Goal: Download file/media

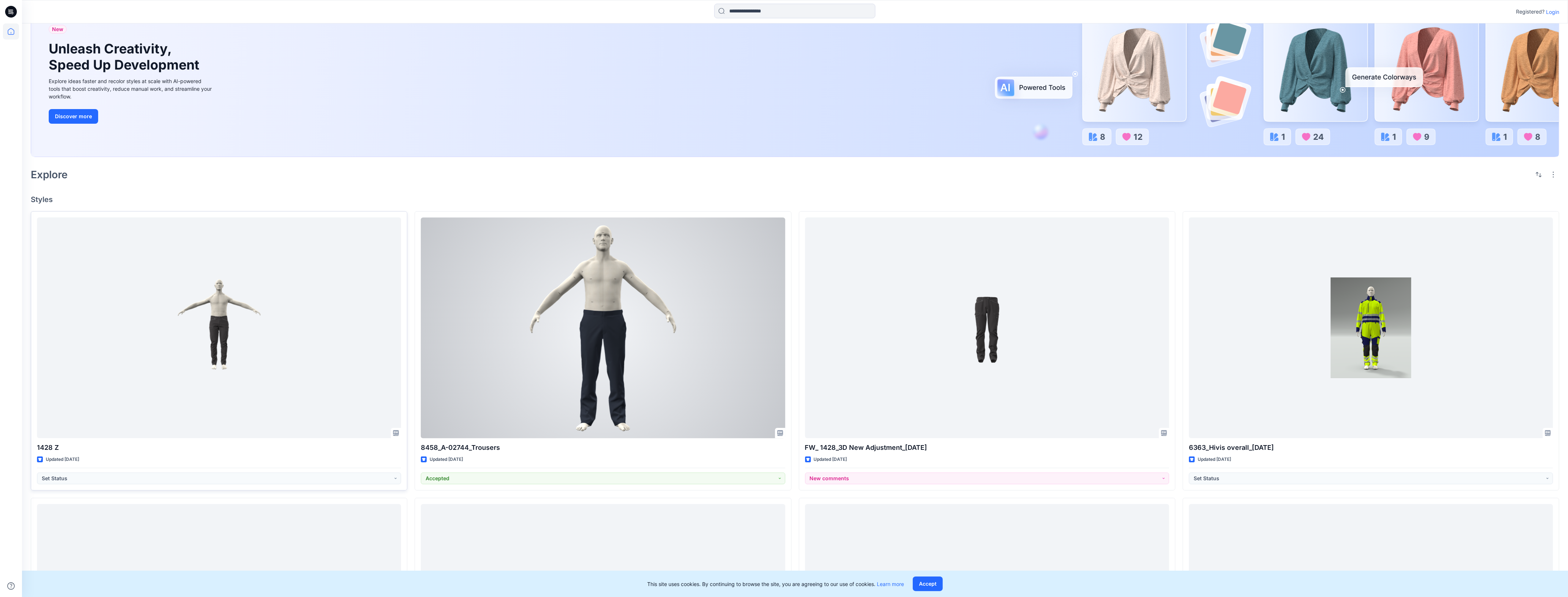
scroll to position [45, 0]
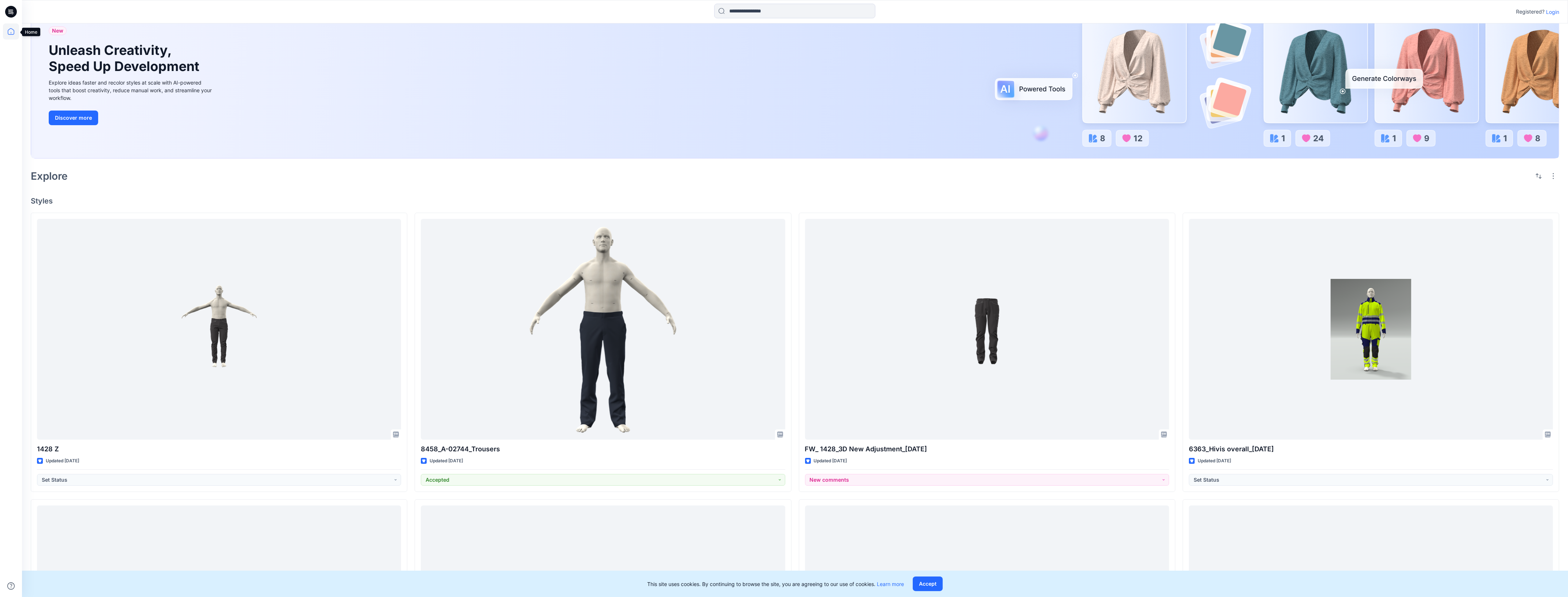
click at [8, 31] on icon at bounding box center [11, 31] width 16 height 16
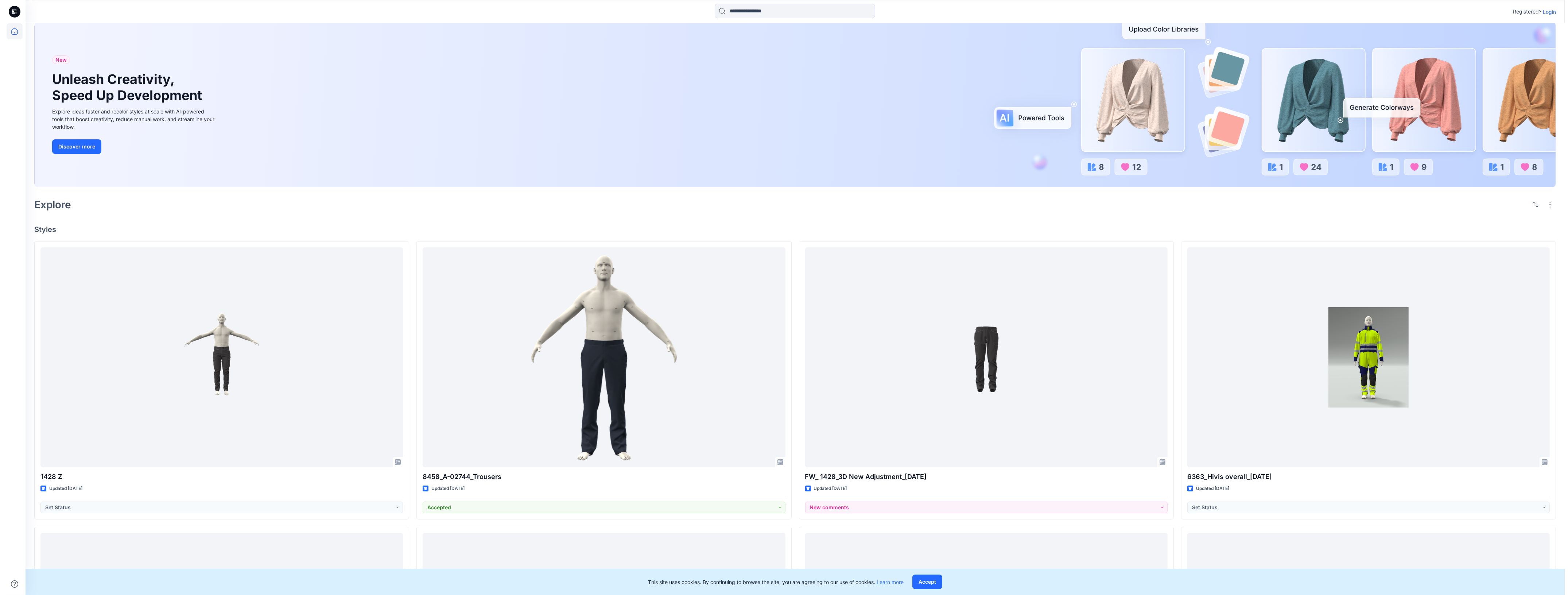
scroll to position [0, 0]
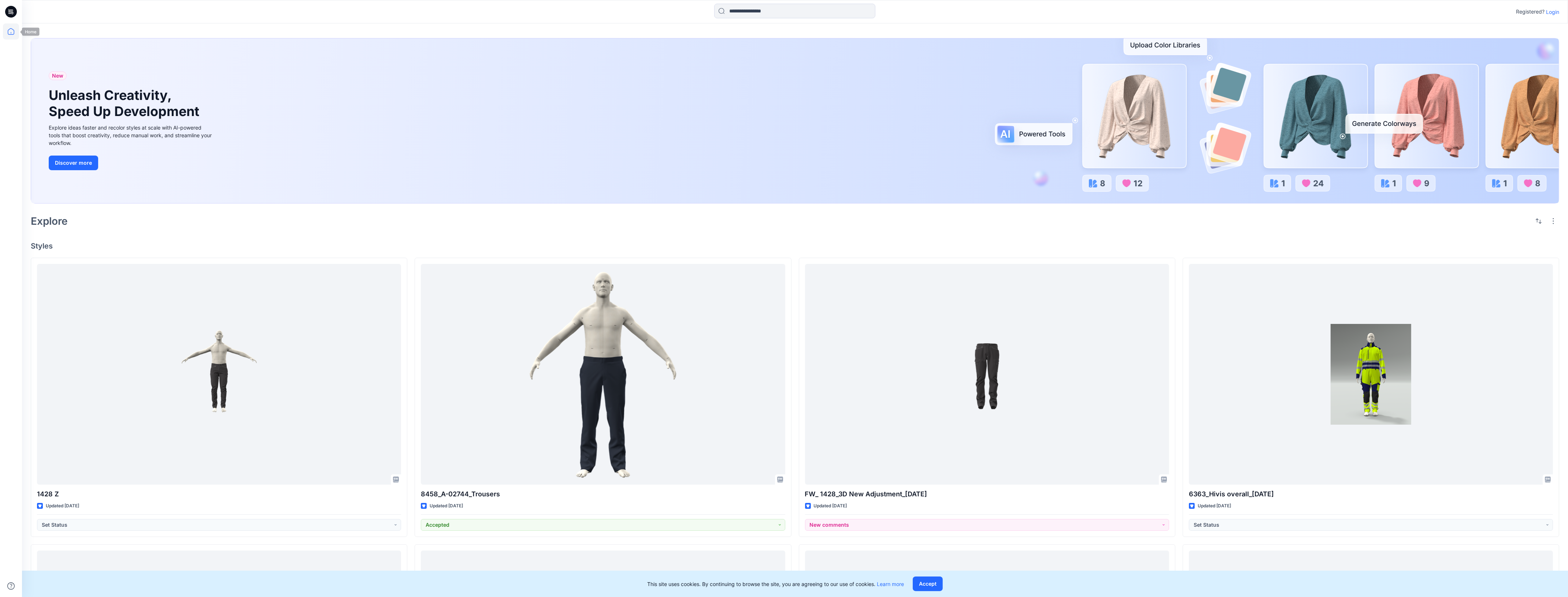
click at [13, 14] on icon at bounding box center [10, 12] width 12 height 23
click at [9, 12] on icon at bounding box center [10, 12] width 2 height 1
click at [7, 28] on icon at bounding box center [11, 31] width 16 height 16
click at [1548, 10] on p "Login" at bounding box center [1553, 12] width 13 height 8
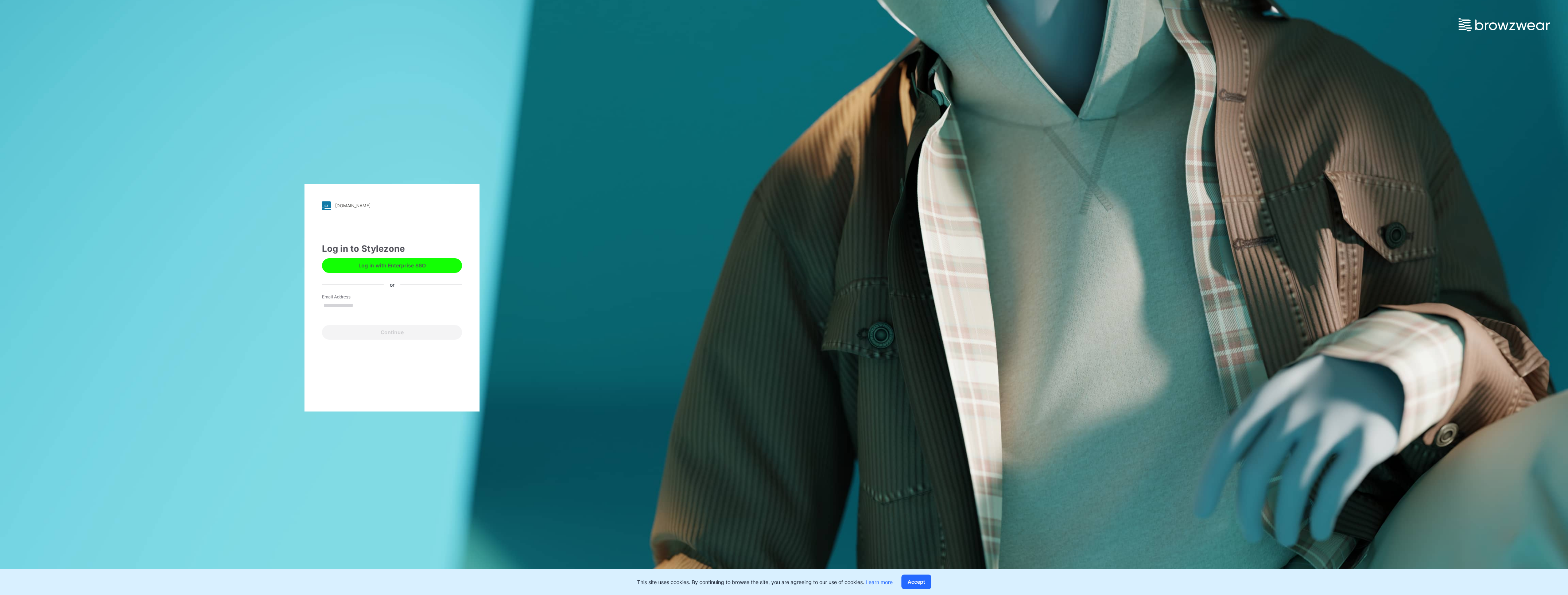
click at [371, 305] on input "Email Address" at bounding box center [392, 306] width 140 height 11
type input "**********"
click at [394, 332] on button "Continue" at bounding box center [392, 333] width 140 height 15
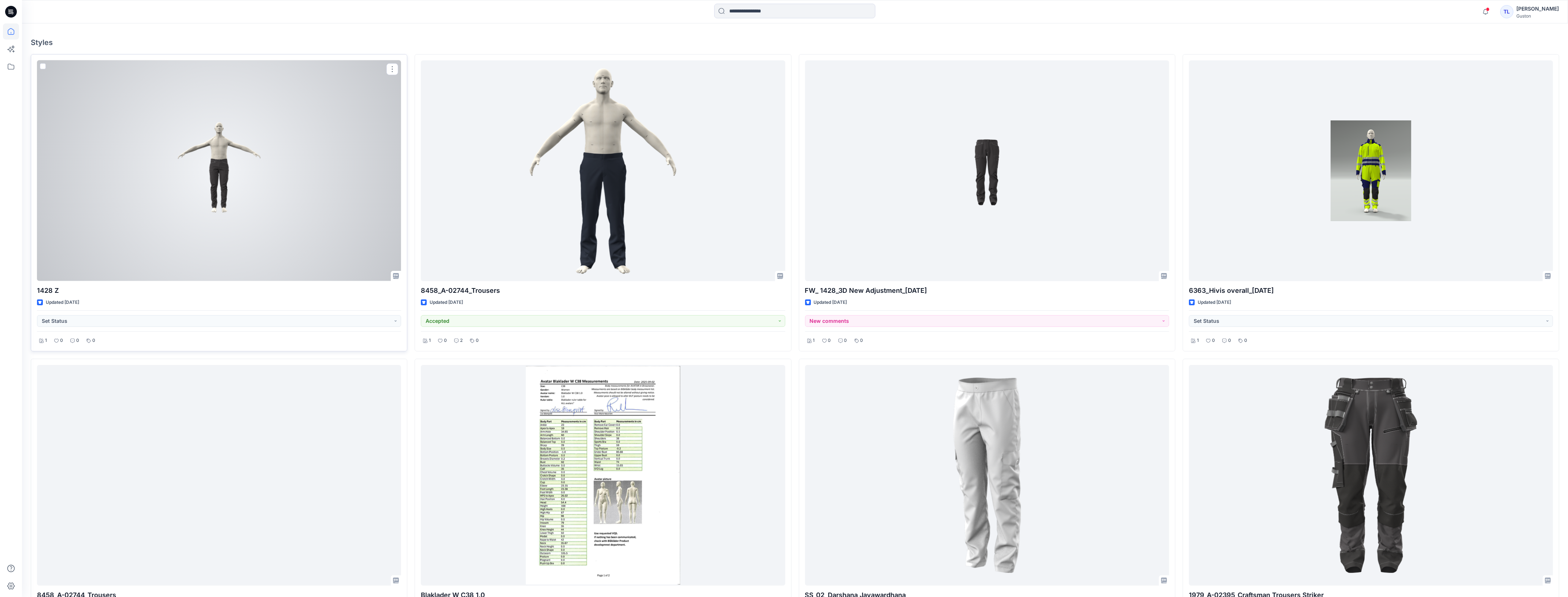
scroll to position [46, 0]
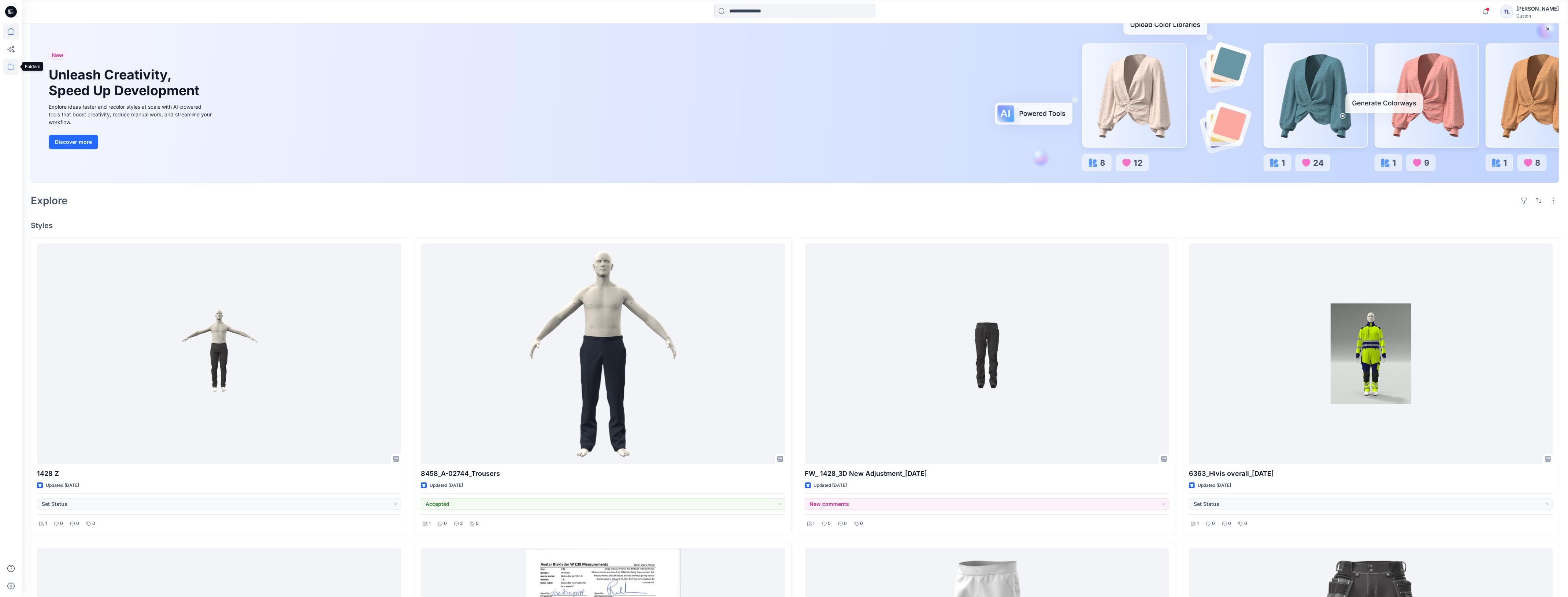
click at [17, 71] on icon at bounding box center [11, 67] width 16 height 16
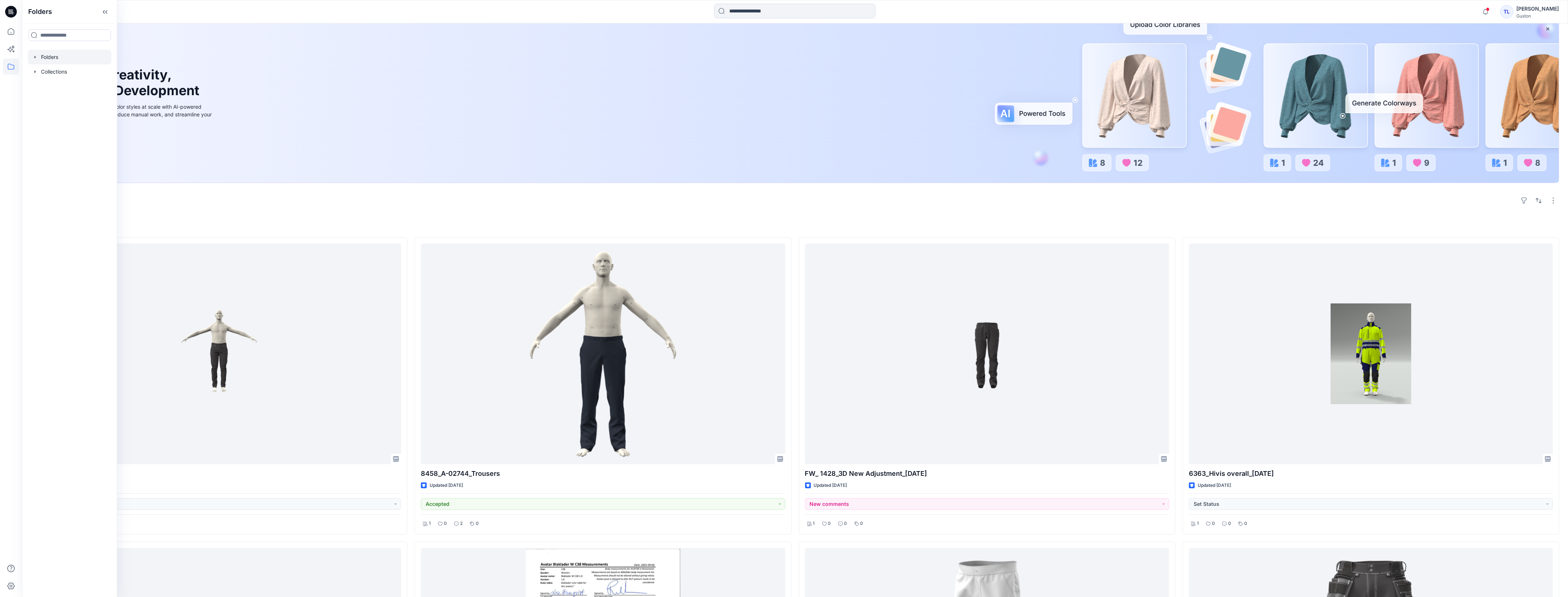
click at [59, 61] on div at bounding box center [70, 57] width 84 height 15
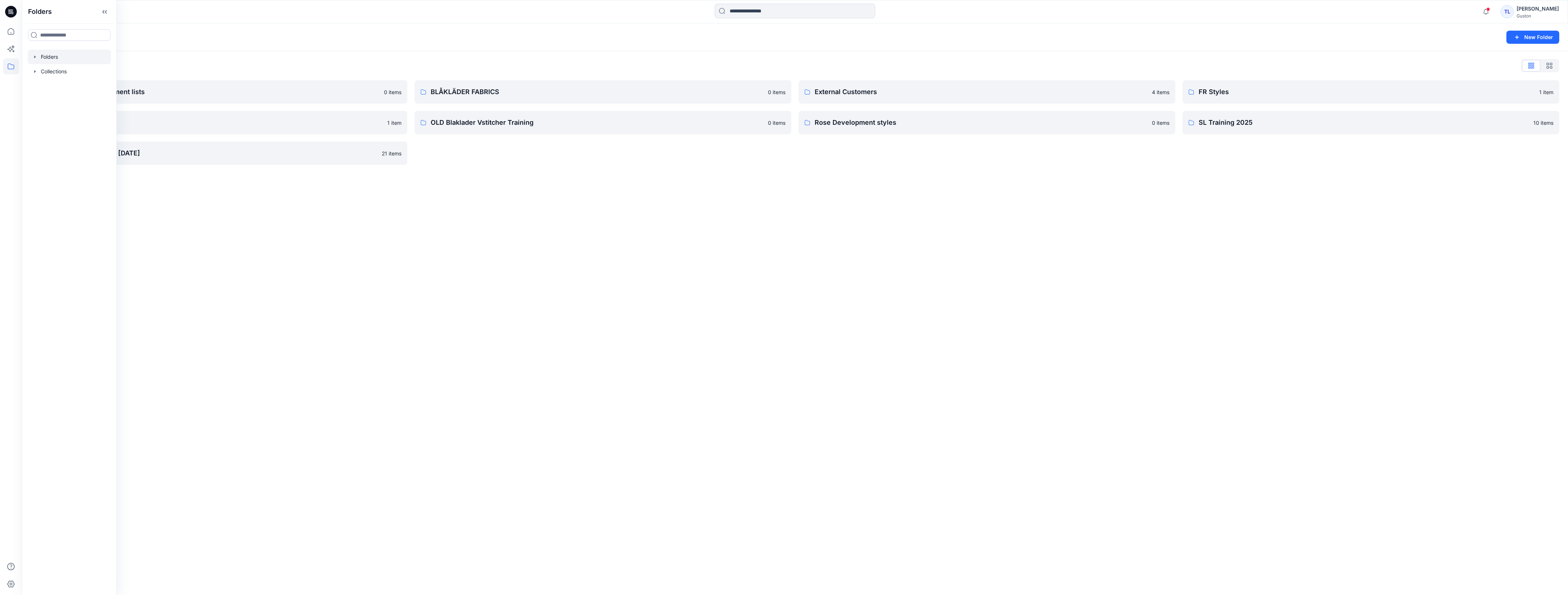
click at [715, 263] on div "Folders New Folder Folders List Avatars and measurement lists 0 items OLD Blakl…" at bounding box center [795, 309] width 1546 height 572
click at [320, 90] on p "Avatars and measurement lists" at bounding box center [213, 92] width 333 height 10
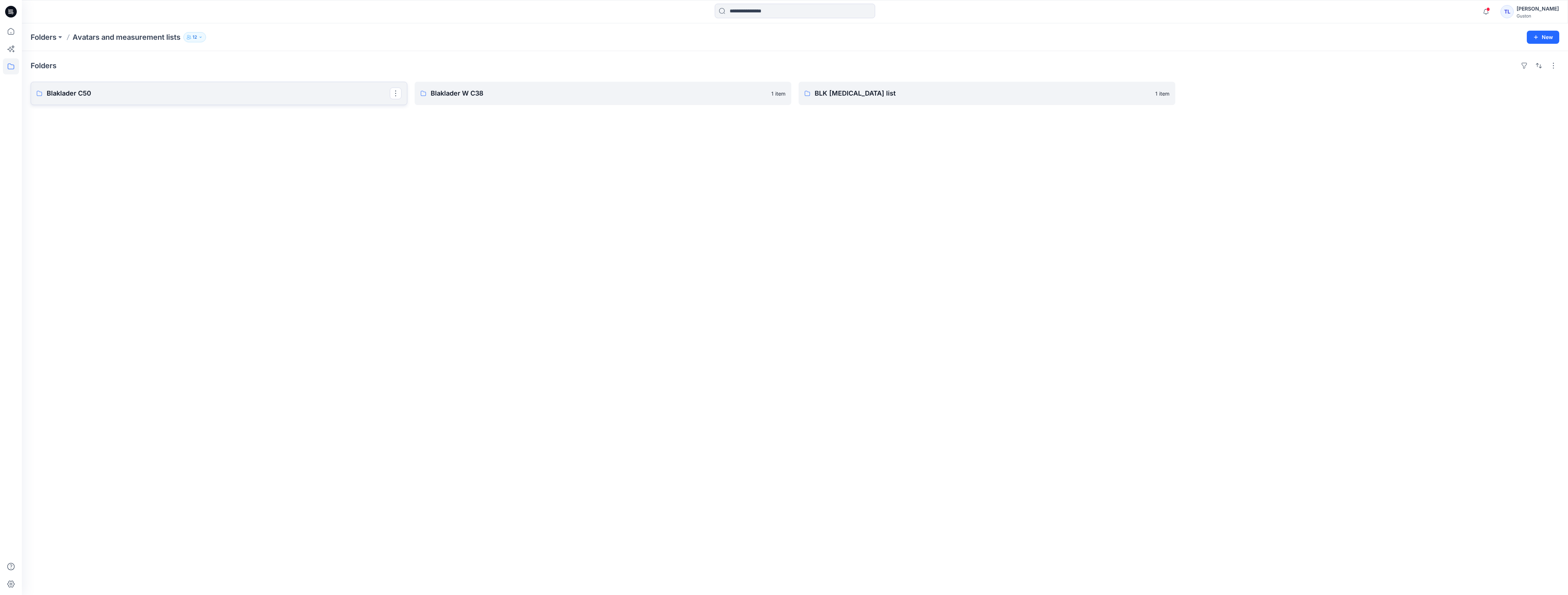
click at [265, 93] on p "Blaklader C50" at bounding box center [219, 93] width 343 height 10
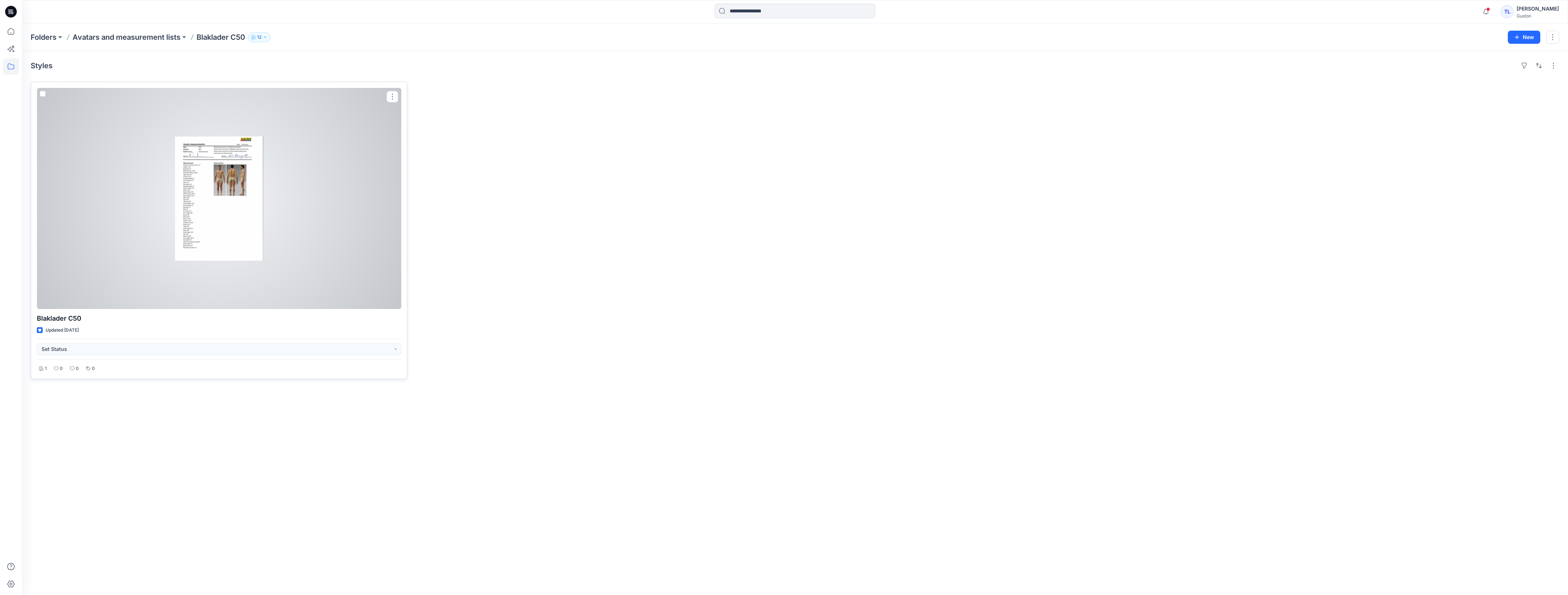
click at [306, 225] on div at bounding box center [219, 198] width 364 height 221
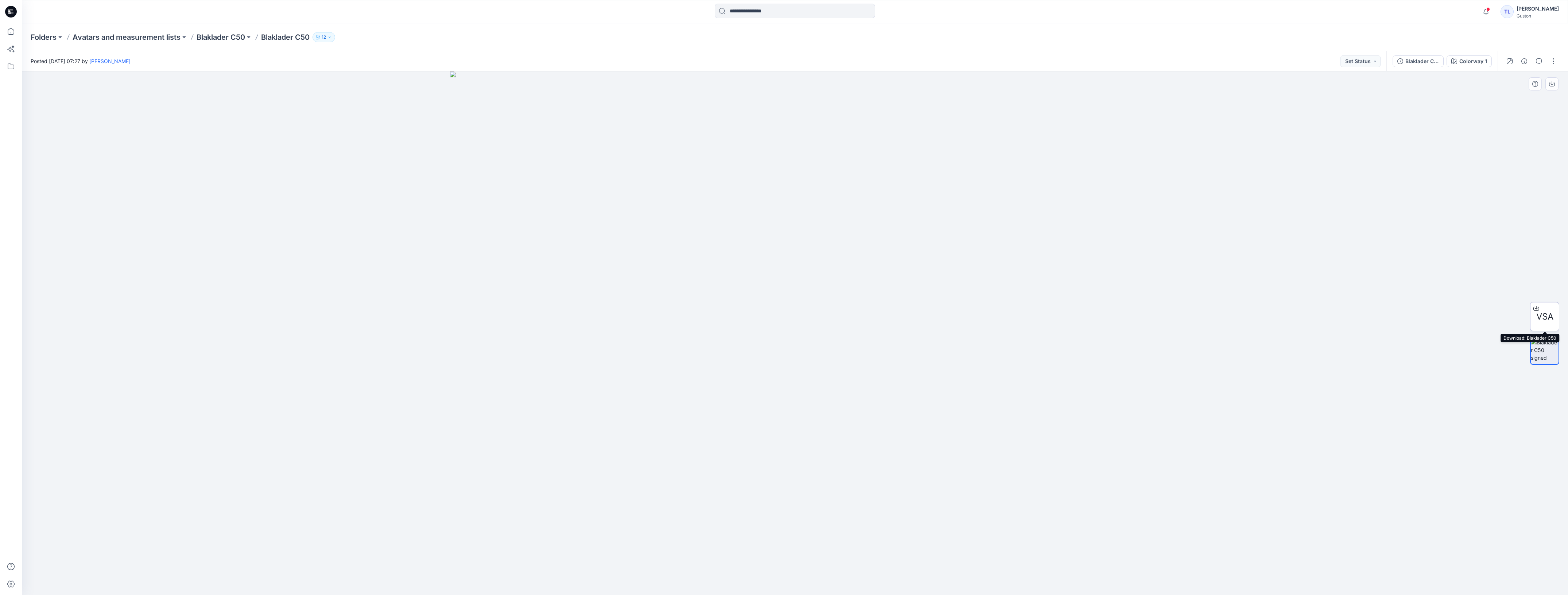
click at [1536, 306] on icon at bounding box center [1536, 308] width 6 height 6
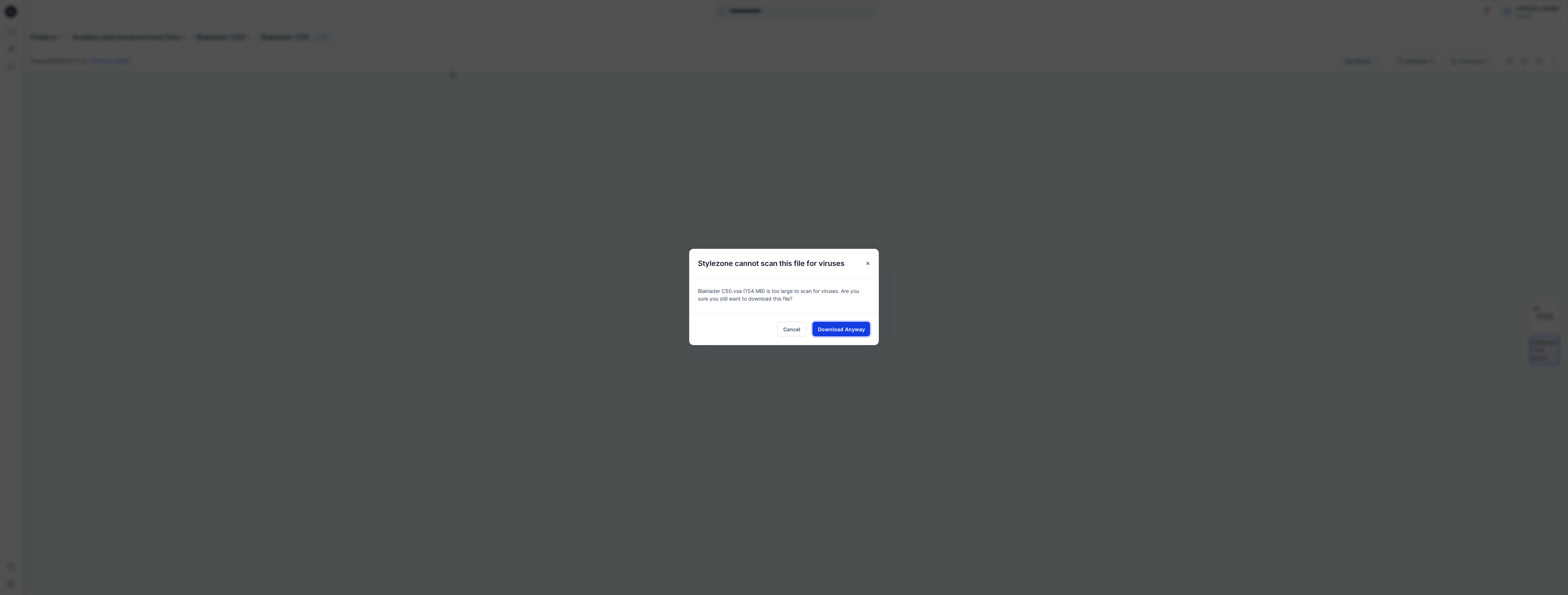
click at [844, 332] on span "Download Anyway" at bounding box center [841, 329] width 47 height 8
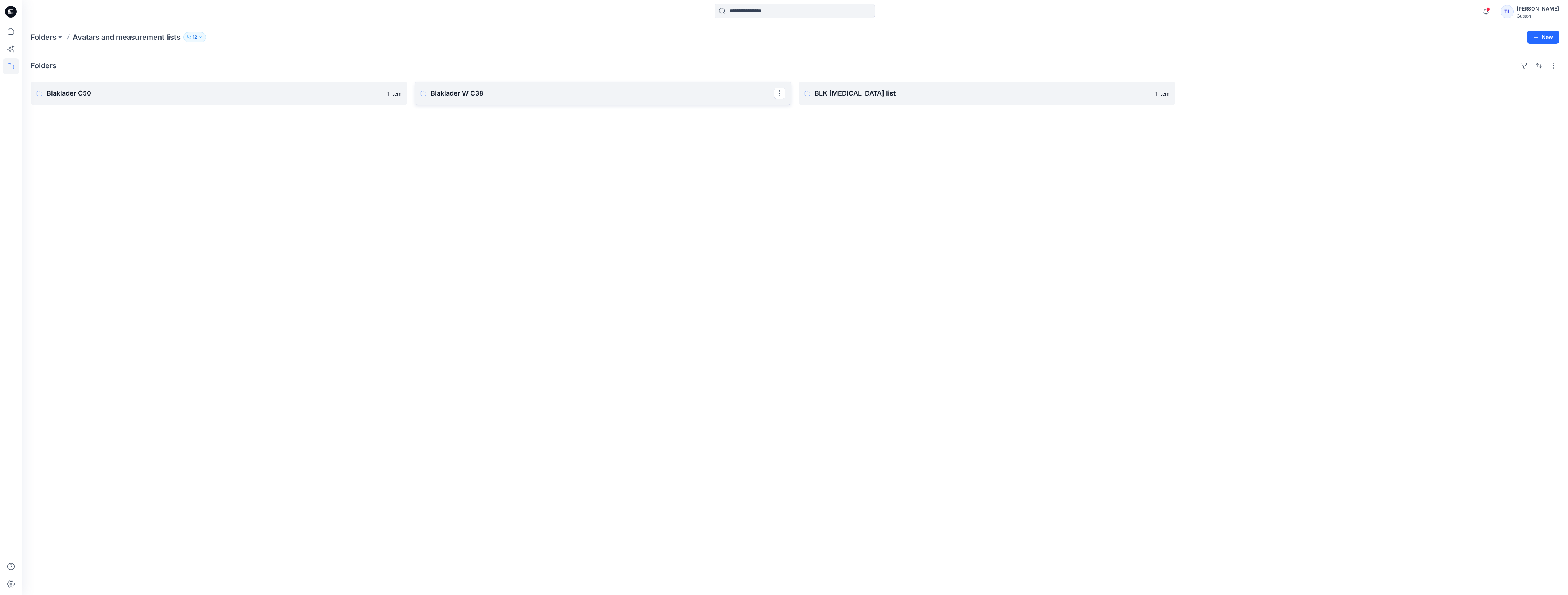
click at [460, 100] on link "Blaklader W C38" at bounding box center [603, 93] width 377 height 23
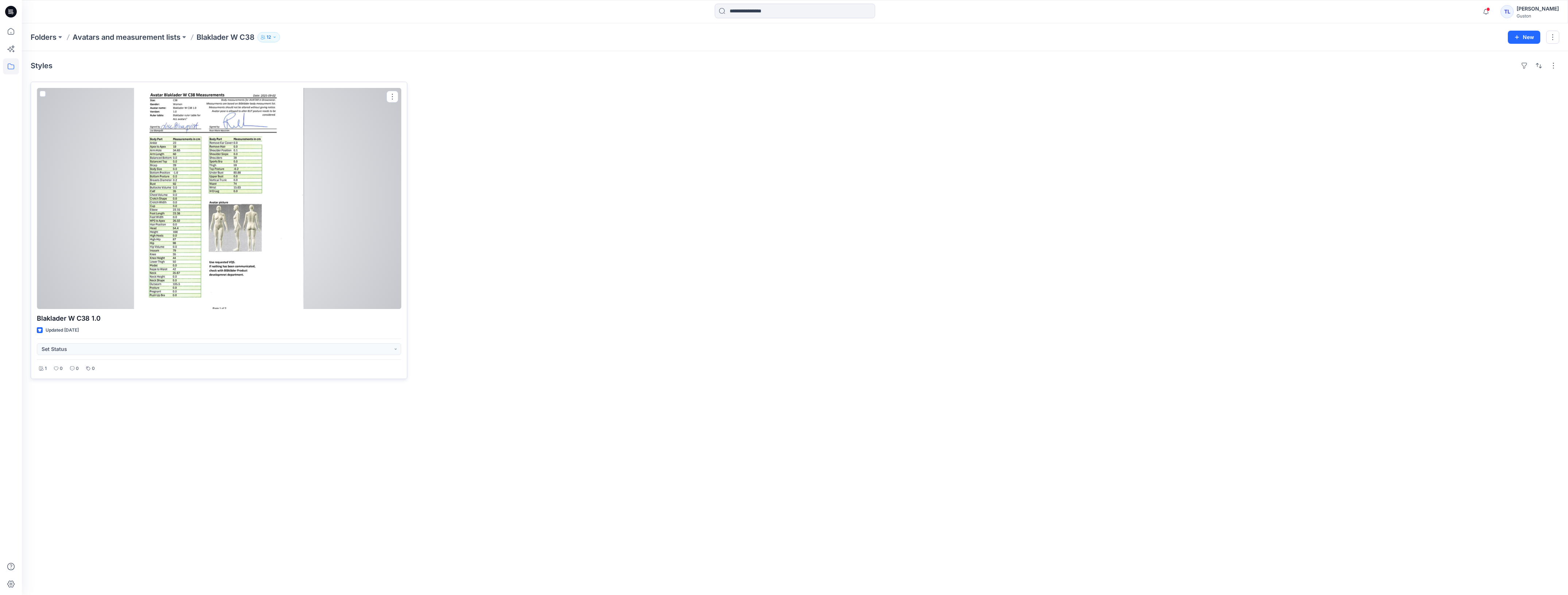
click at [41, 225] on div at bounding box center [219, 198] width 364 height 221
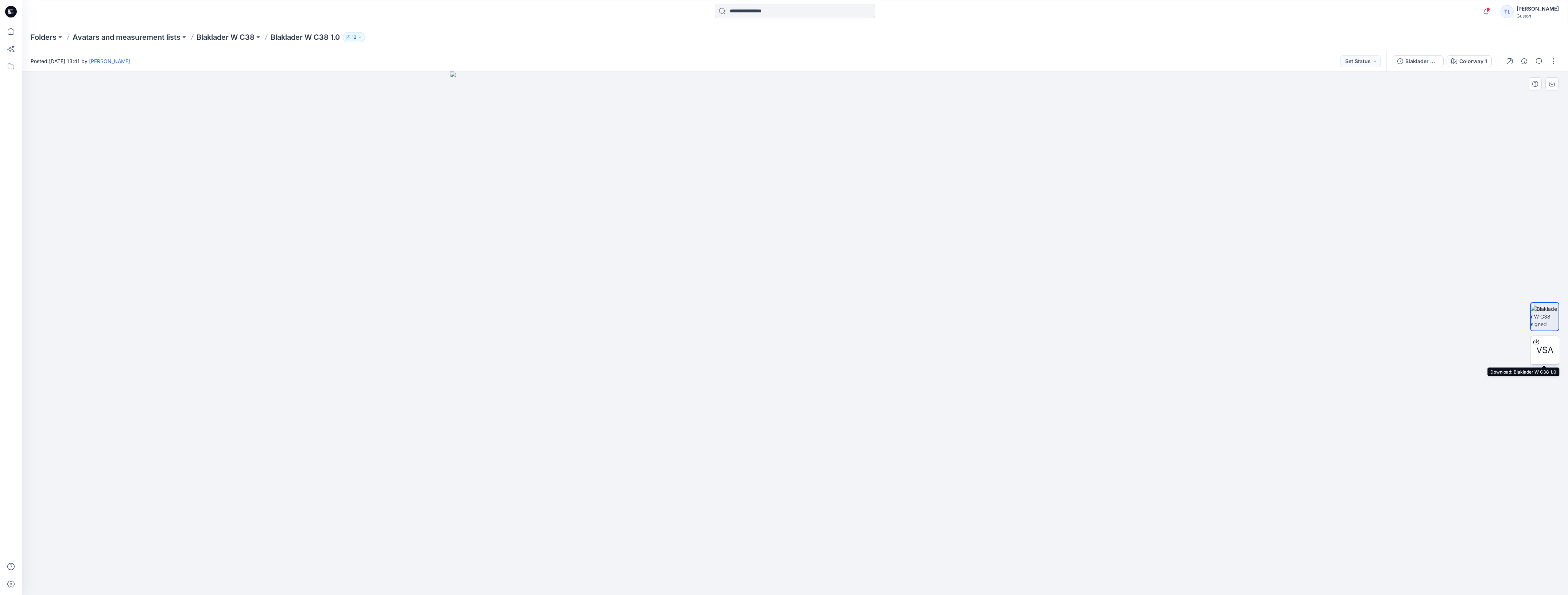
click at [1538, 342] on icon at bounding box center [1536, 342] width 6 height 6
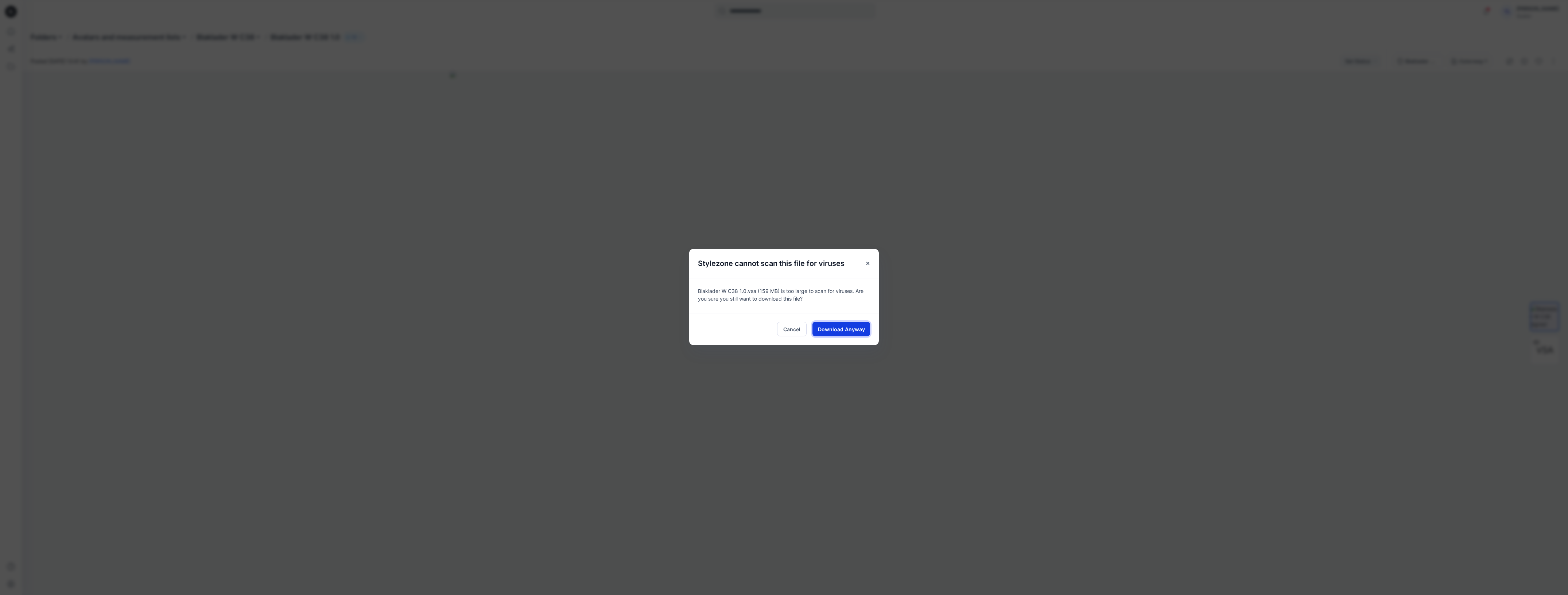
click at [847, 331] on span "Download Anyway" at bounding box center [841, 329] width 47 height 8
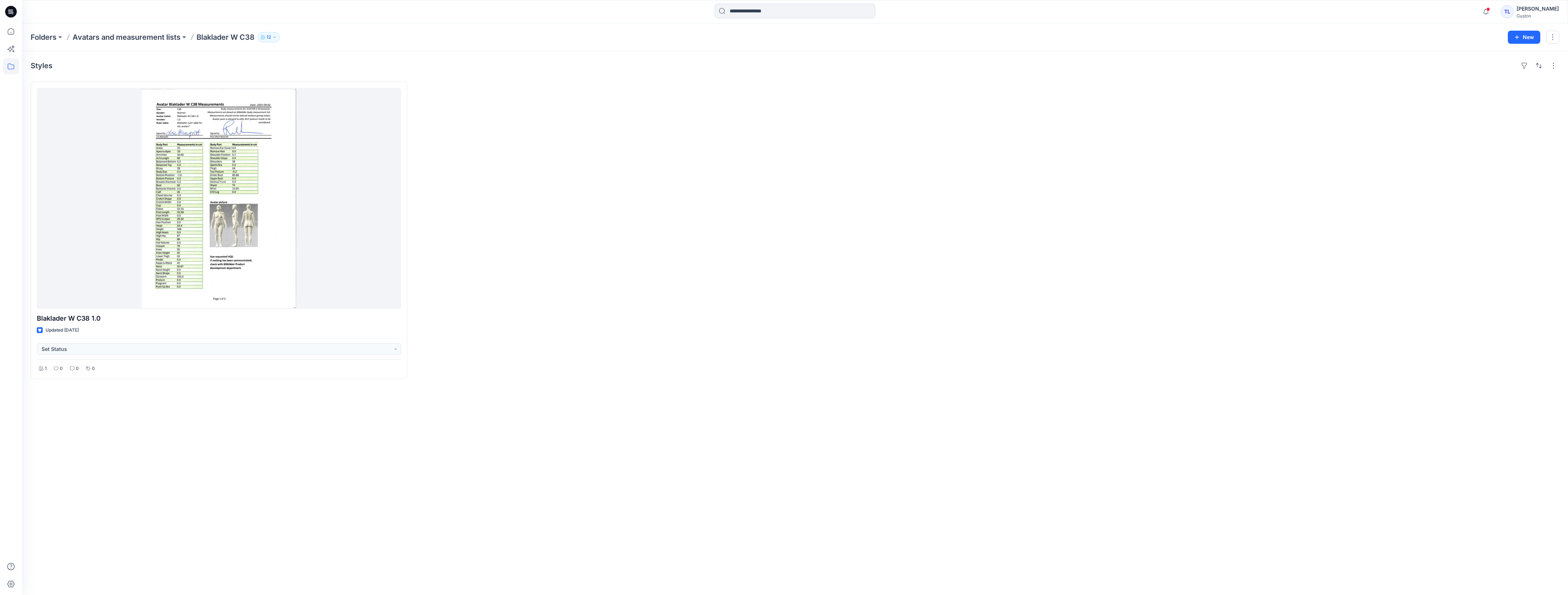
click at [1109, 139] on div at bounding box center [987, 230] width 377 height 297
